Goal: Check status

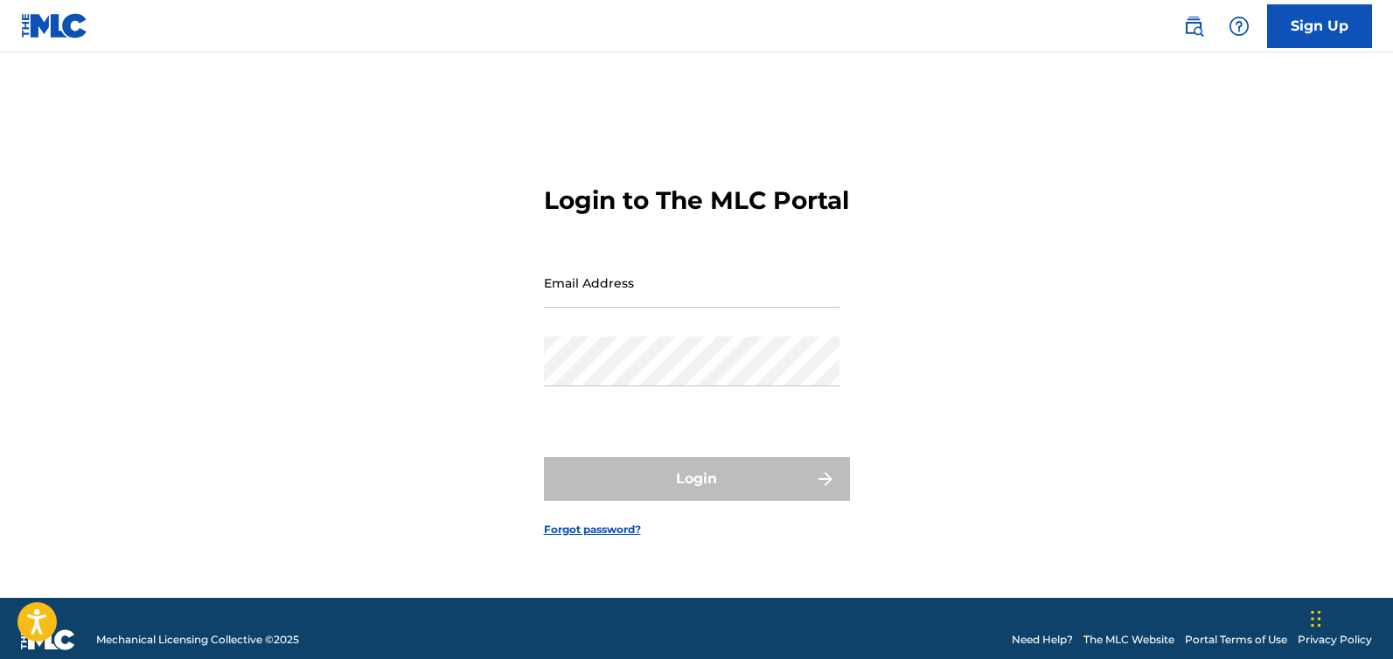
click at [640, 288] on input "Email Address" at bounding box center [692, 283] width 296 height 50
type input "[EMAIL_ADDRESS][DOMAIN_NAME]"
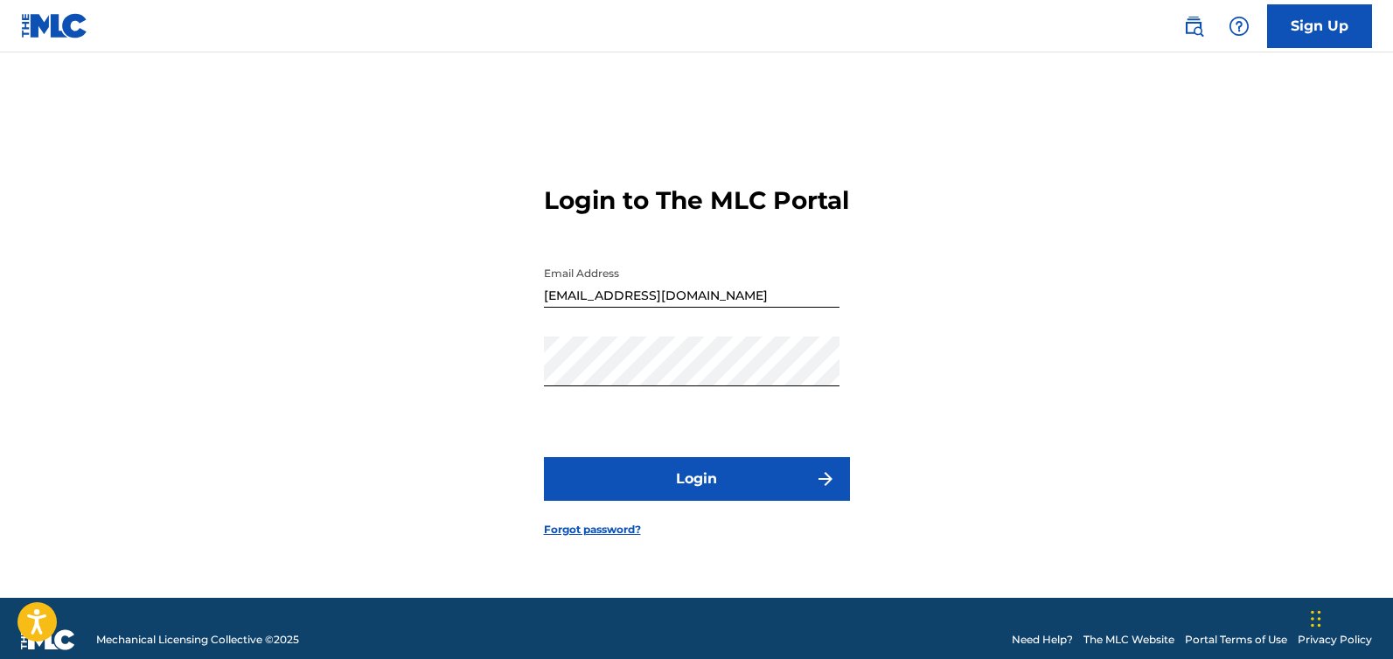
click at [706, 484] on button "Login" at bounding box center [697, 479] width 306 height 44
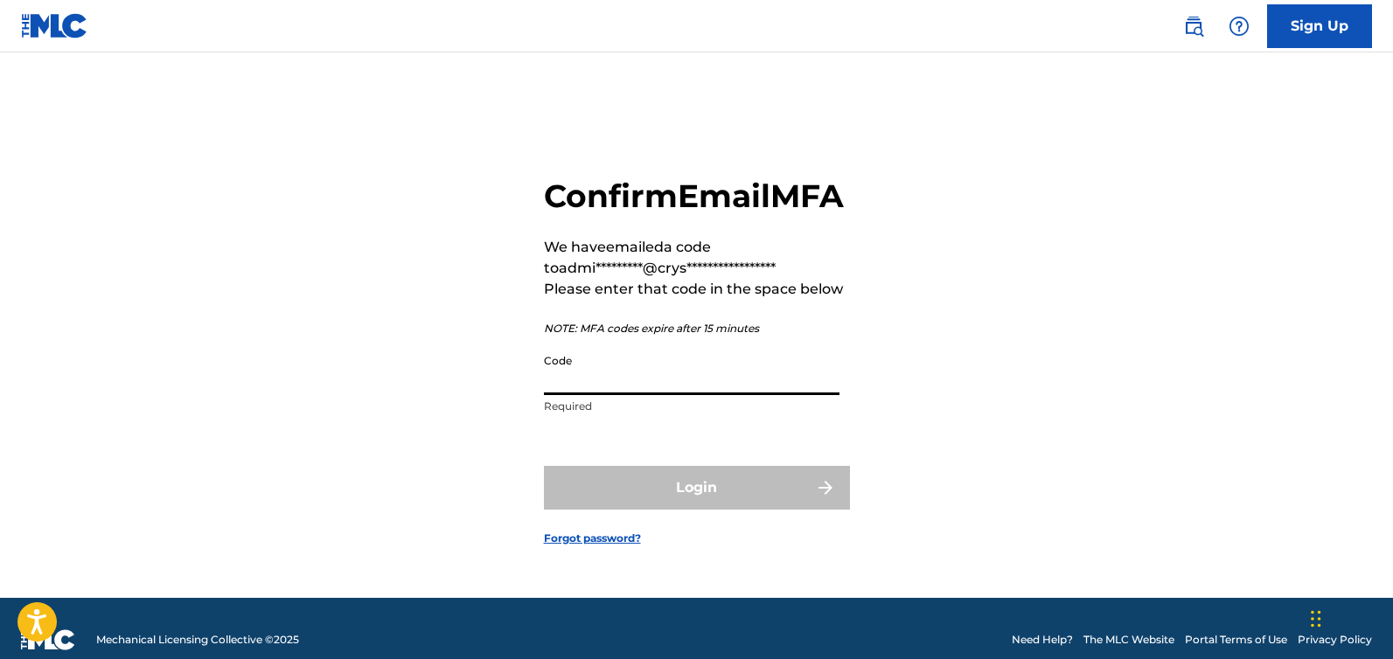
click at [604, 395] on input "Code" at bounding box center [692, 370] width 296 height 50
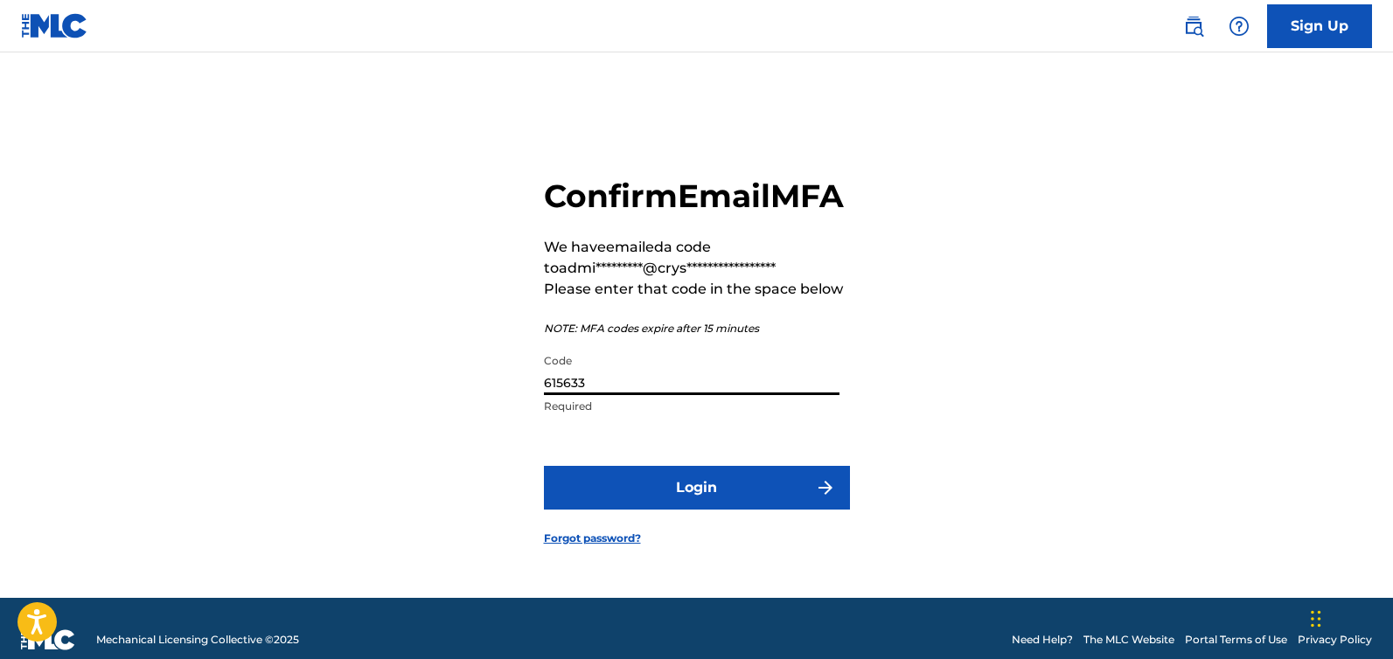
type input "615633"
click at [650, 496] on button "Login" at bounding box center [697, 488] width 306 height 44
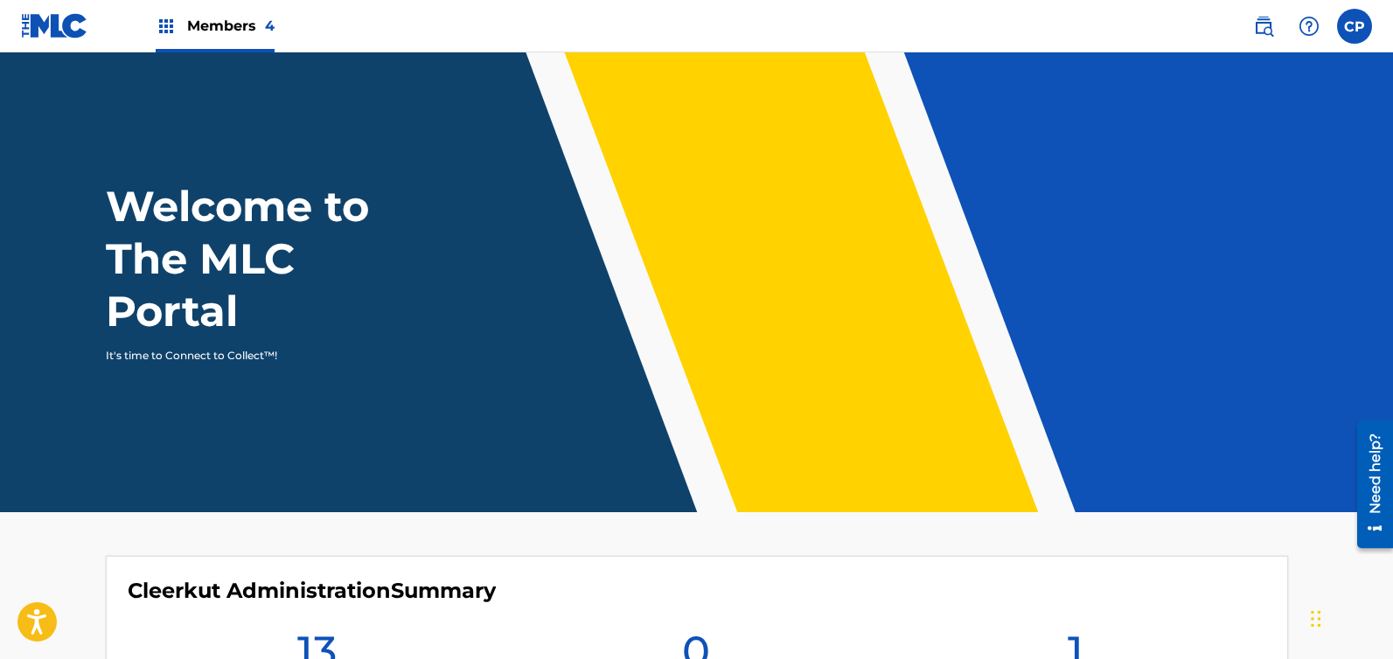
click at [215, 25] on span "Members 4" at bounding box center [230, 26] width 87 height 20
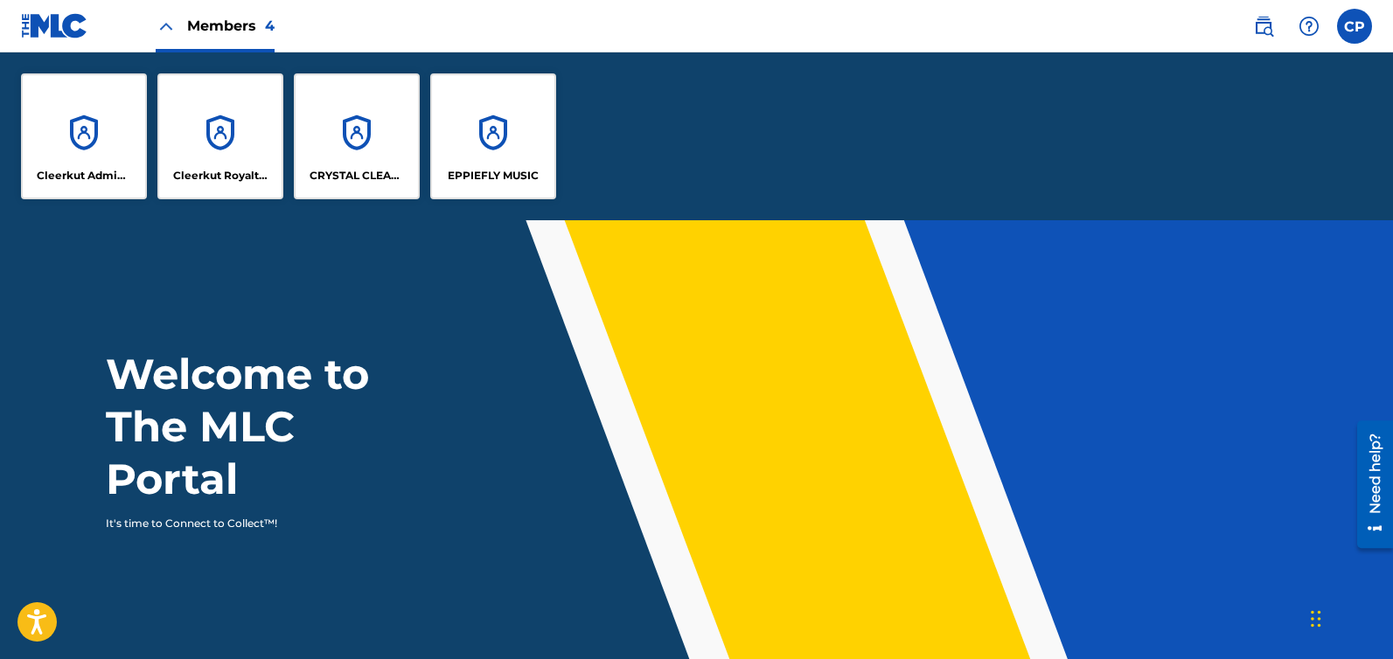
click at [131, 140] on div "Cleerkut Administration" at bounding box center [84, 136] width 126 height 126
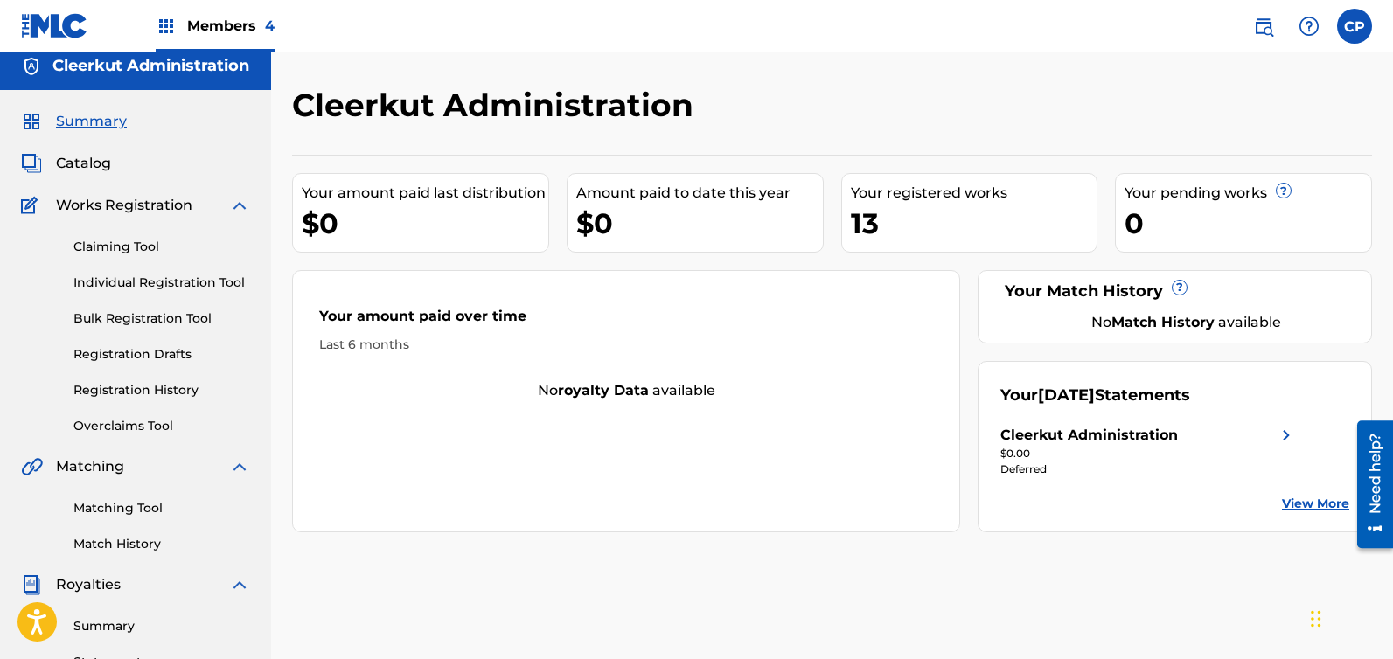
scroll to position [223, 0]
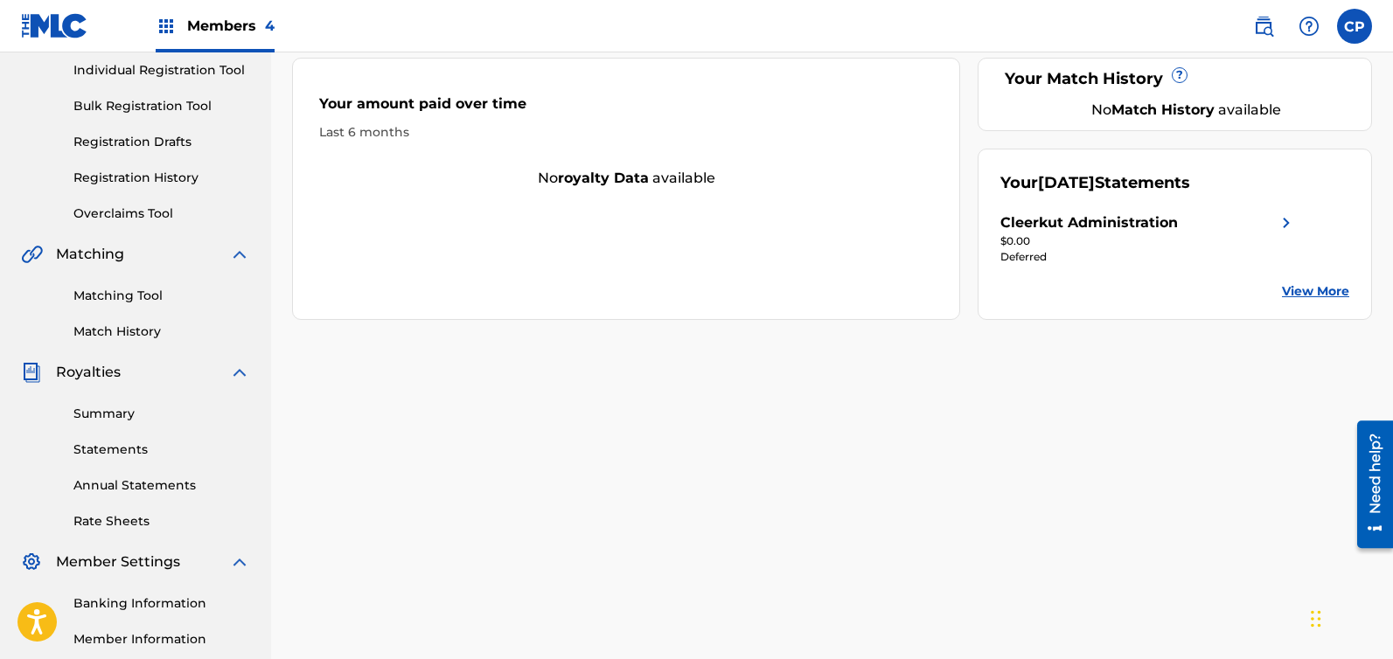
click at [103, 446] on link "Statements" at bounding box center [161, 450] width 177 height 18
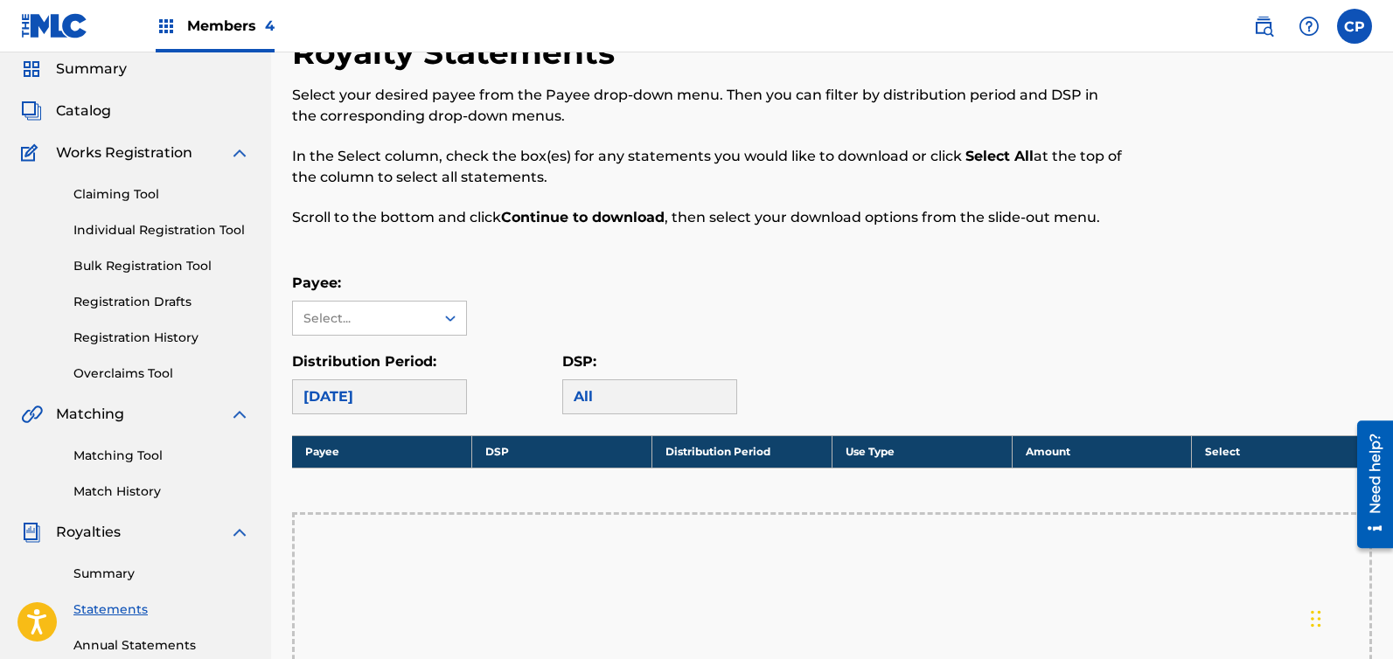
scroll to position [99, 0]
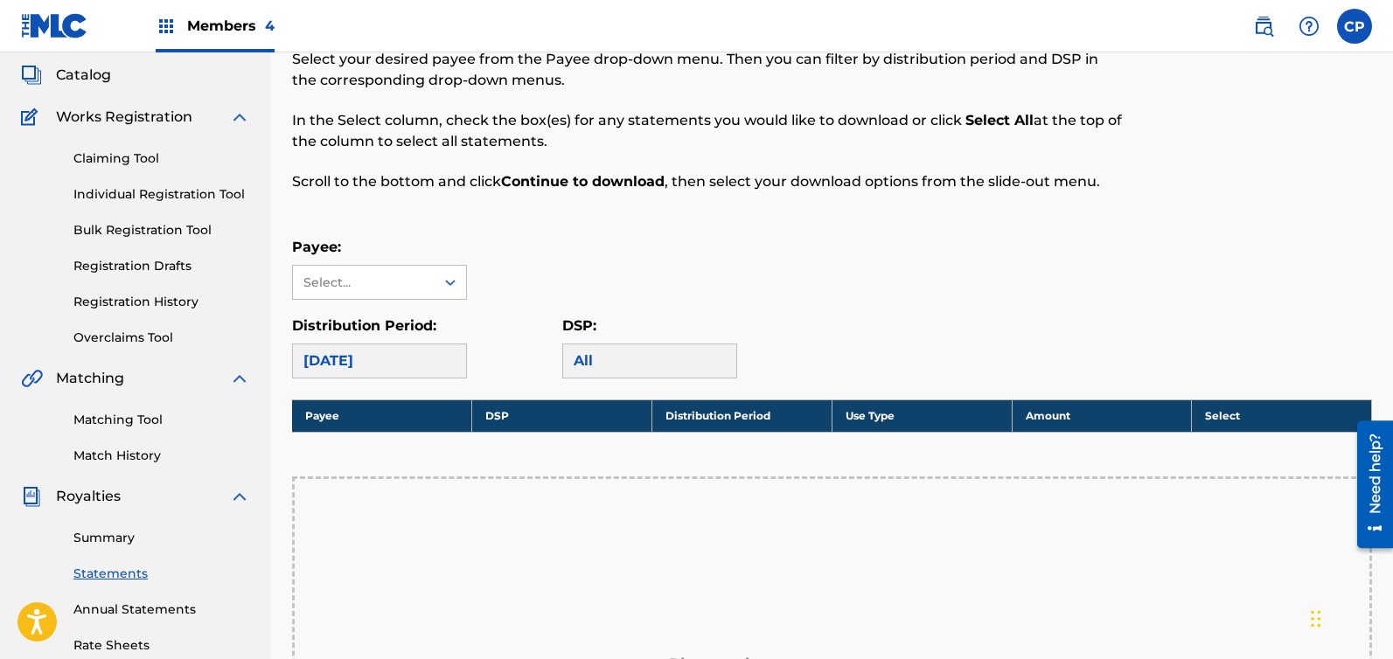
click at [121, 539] on link "Summary" at bounding box center [161, 538] width 177 height 18
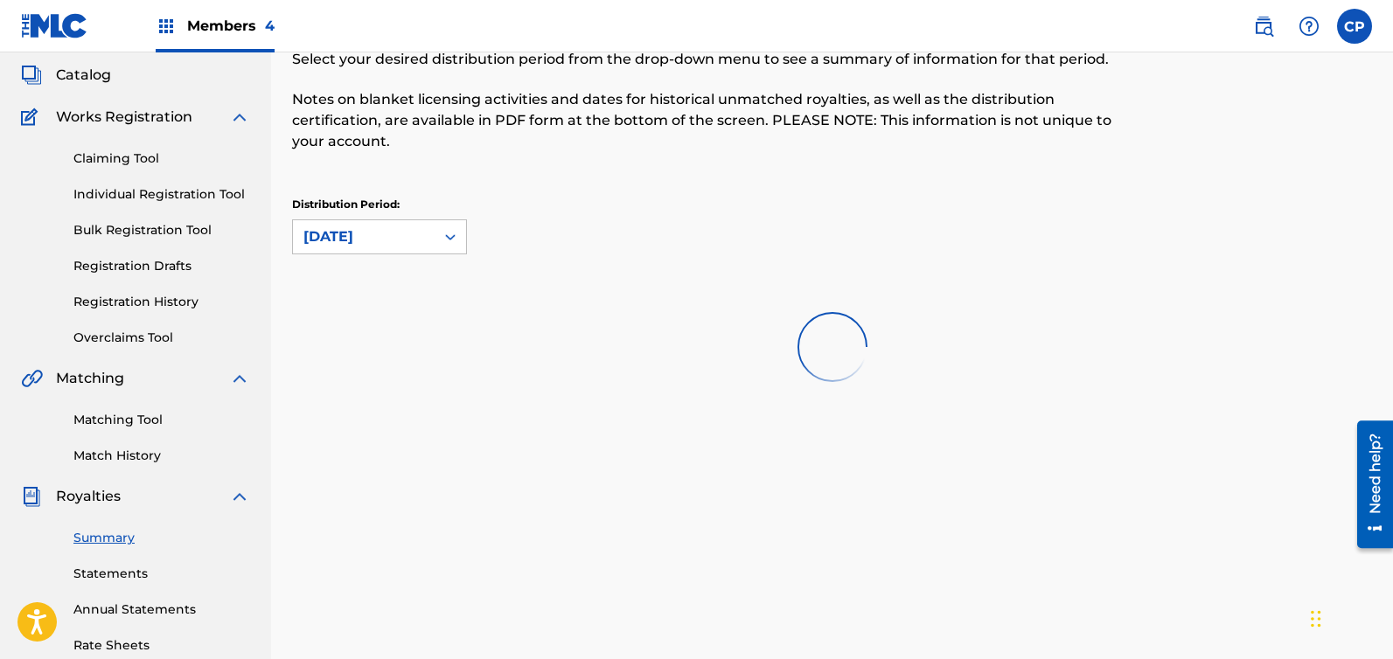
scroll to position [10, 0]
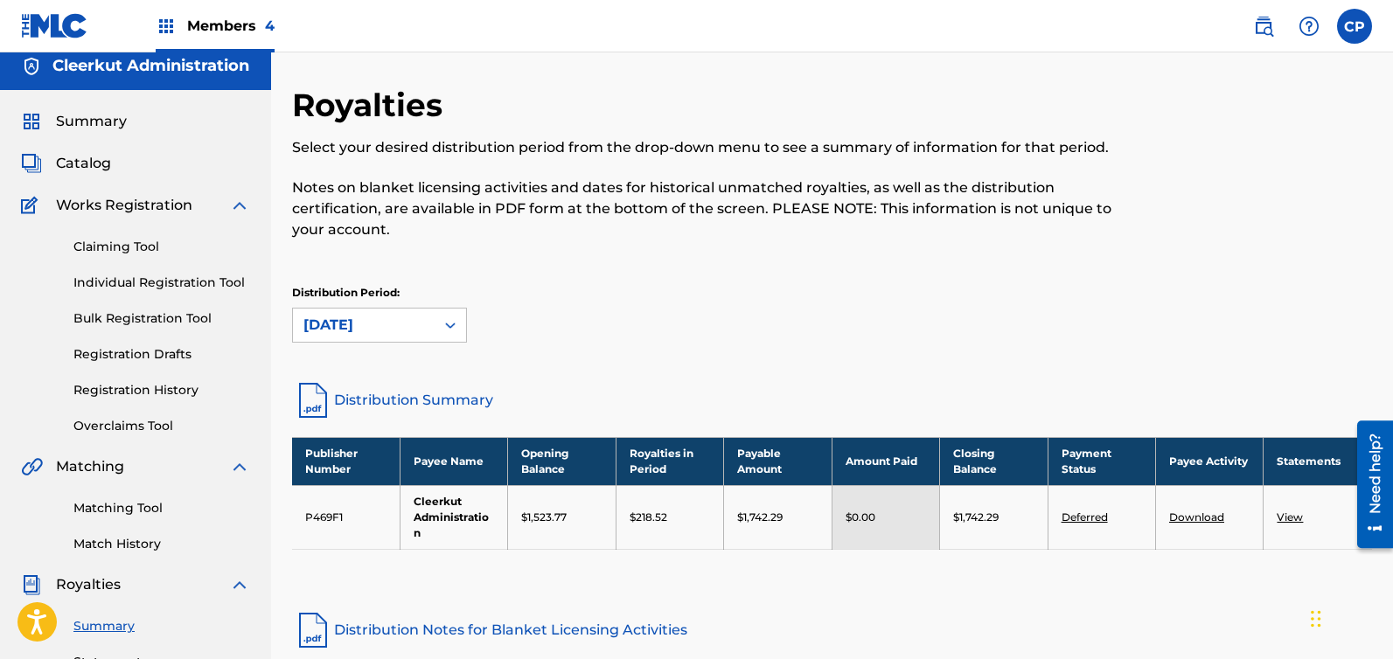
click at [1293, 519] on link "View" at bounding box center [1290, 517] width 26 height 13
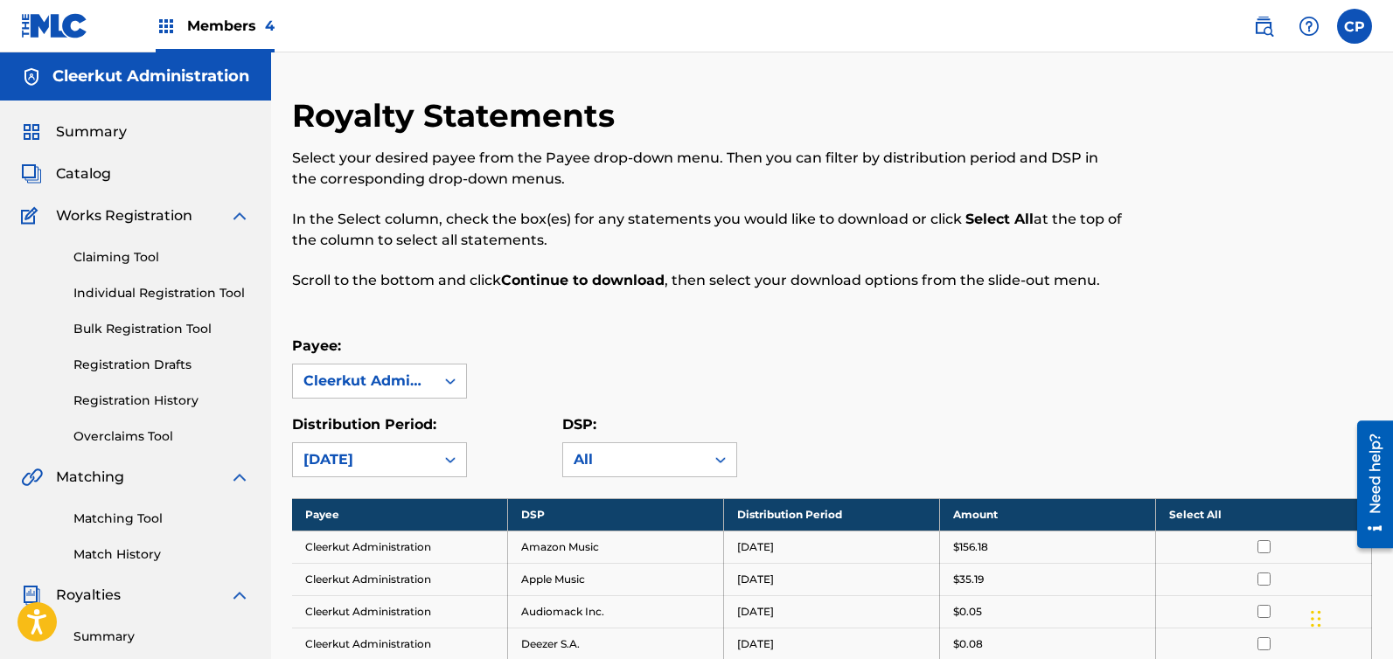
scroll to position [11, 0]
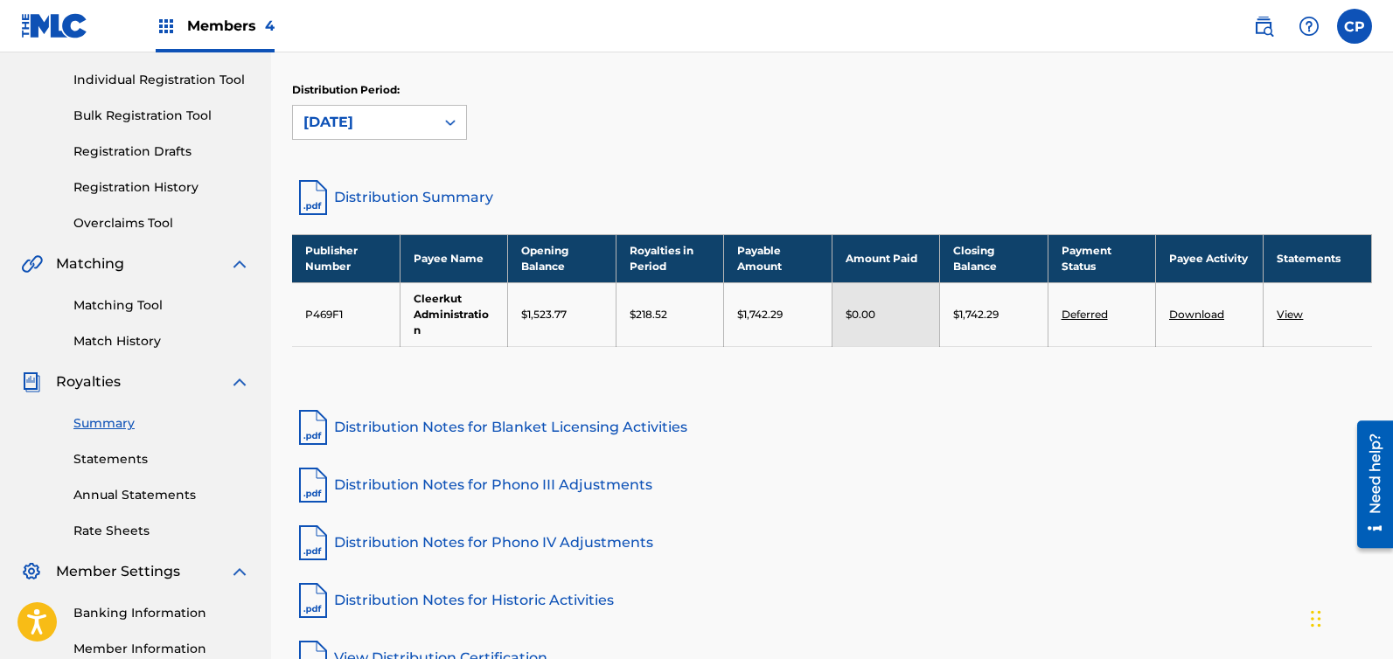
scroll to position [299, 0]
